Goal: Information Seeking & Learning: Find specific fact

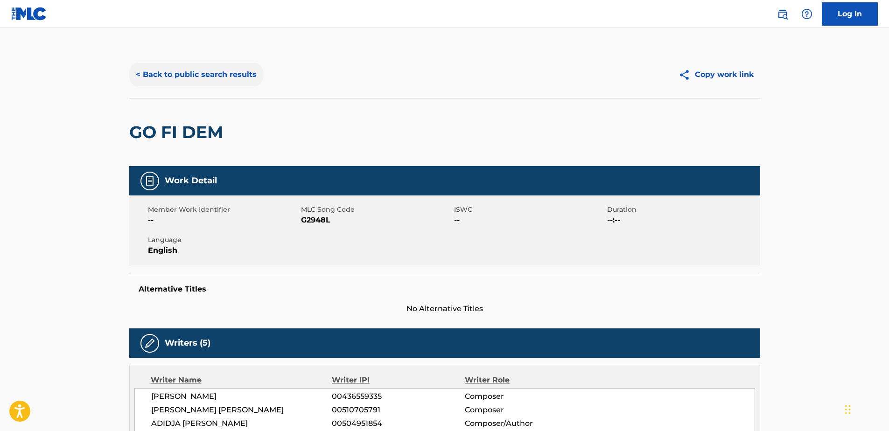
click at [242, 78] on button "< Back to public search results" at bounding box center [196, 74] width 134 height 23
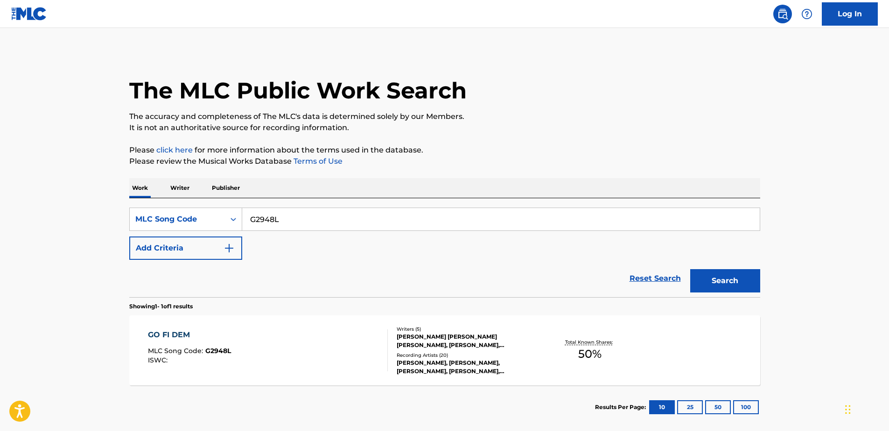
drag, startPoint x: 270, startPoint y: 220, endPoint x: 248, endPoint y: 216, distance: 22.2
click at [248, 216] on input "G2948L" at bounding box center [500, 219] width 517 height 22
paste input "UV7AGG"
type input "UV7AGG"
click at [708, 276] on button "Search" at bounding box center [725, 280] width 70 height 23
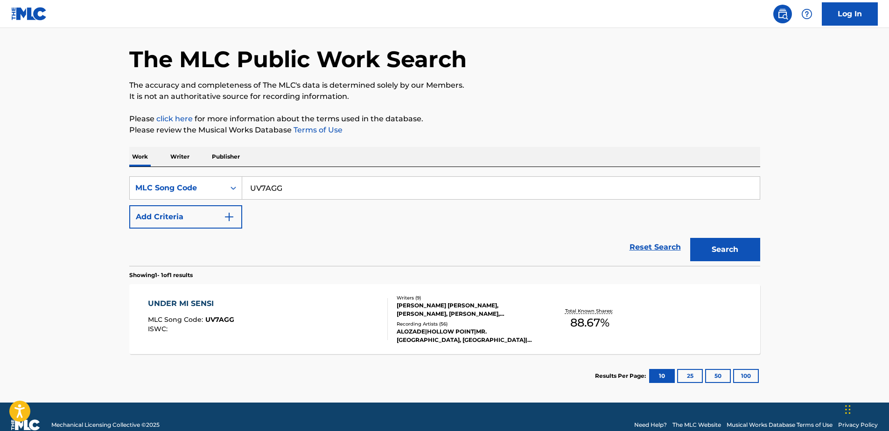
scroll to position [47, 0]
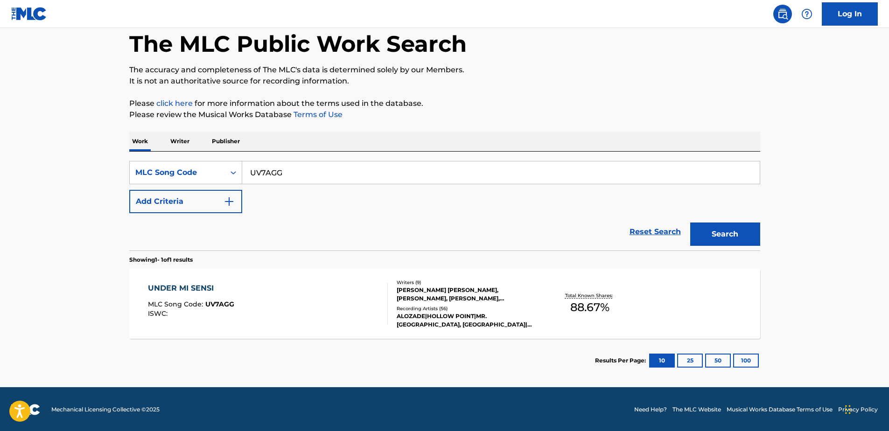
click at [320, 315] on div "UNDER MI SENSI MLC Song Code : UV7AGG ISWC :" at bounding box center [268, 304] width 240 height 42
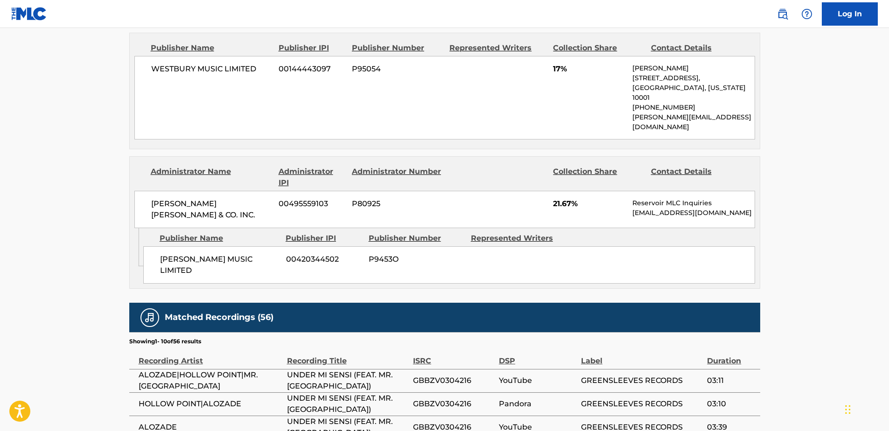
scroll to position [653, 0]
